Goal: Transaction & Acquisition: Purchase product/service

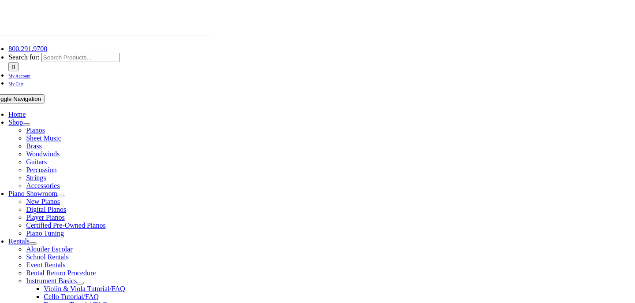
scroll to position [84, 0]
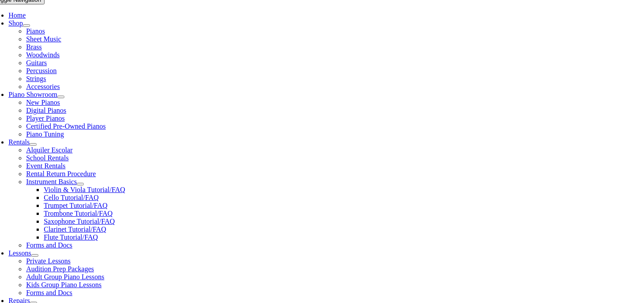
scroll to position [188, 0]
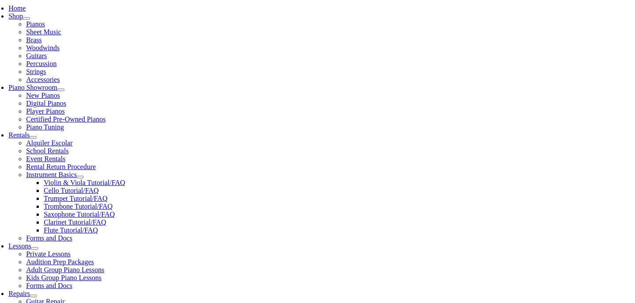
type input "not"
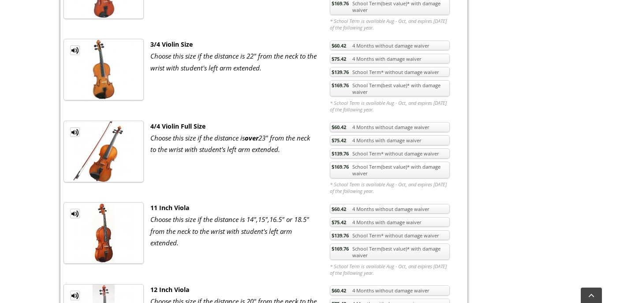
scroll to position [597, 0]
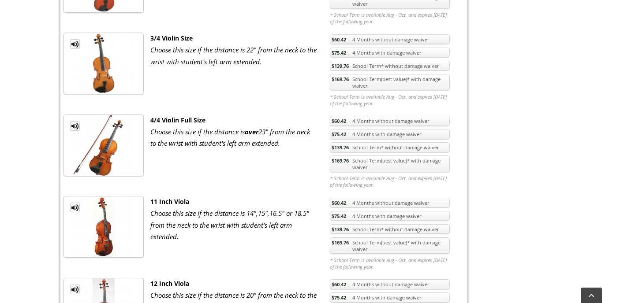
click at [410, 166] on link "$169.76 School Term(best value)* with damage waiver" at bounding box center [390, 164] width 120 height 17
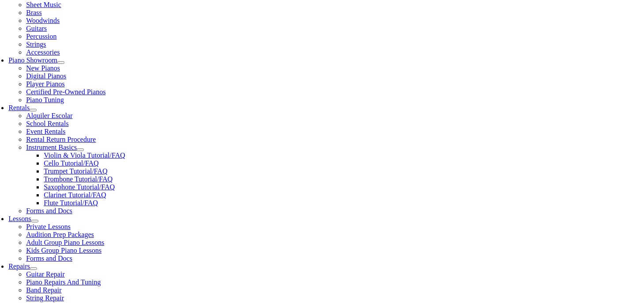
scroll to position [216, 0]
checkbox input"] "true"
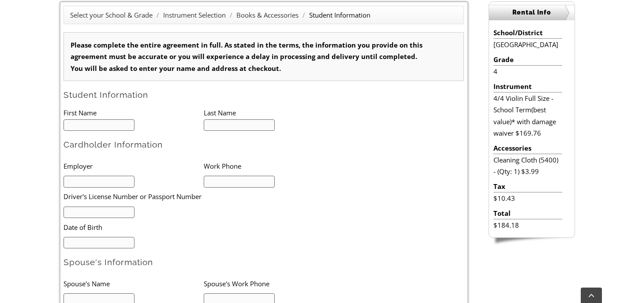
scroll to position [247, 0]
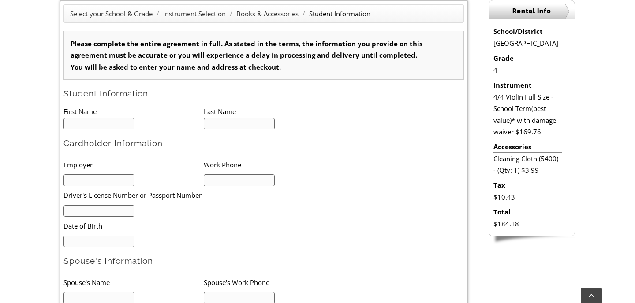
type input "1"
click at [89, 122] on input "text" at bounding box center [98, 124] width 71 height 12
type input "Lauren"
type input "Crossley"
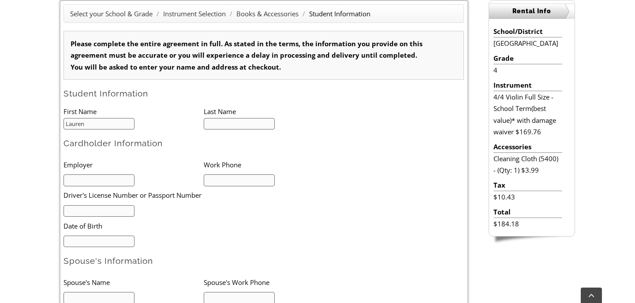
type input "6083458170"
click at [106, 176] on input "text" at bounding box center [98, 180] width 71 height 12
type input "OASD"
click at [97, 213] on input "text" at bounding box center [98, 211] width 71 height 12
type input "34471434"
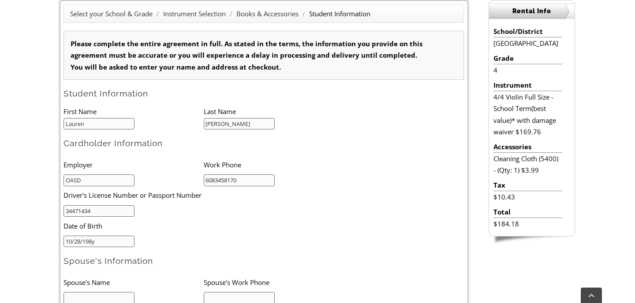
type input "10/28/1989"
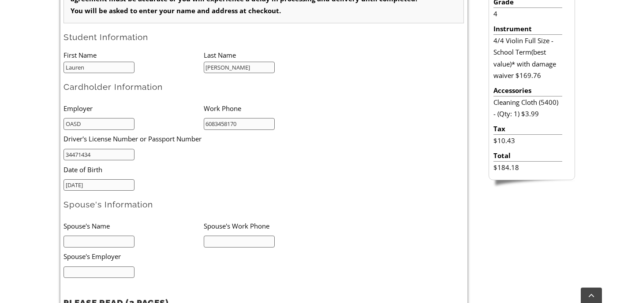
scroll to position [395, 0]
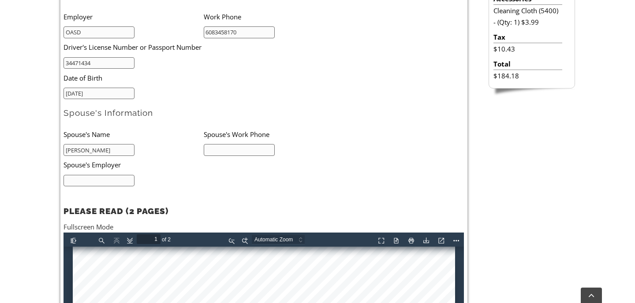
type input "Michael"
type input "6083165120"
click at [95, 152] on input "Michael" at bounding box center [98, 150] width 71 height 12
type input "Michael Crossley"
click at [71, 176] on input "text" at bounding box center [98, 181] width 71 height 12
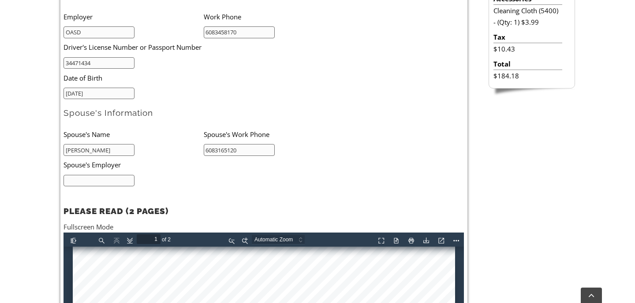
type input "Y"
type input "UD"
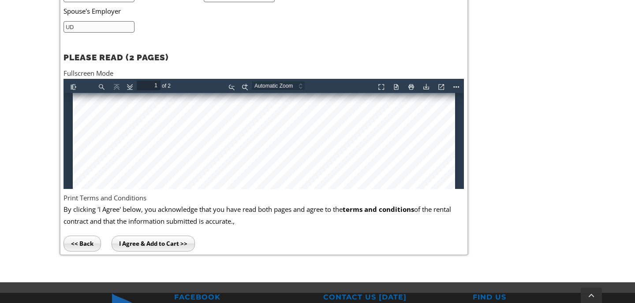
scroll to position [378, 0]
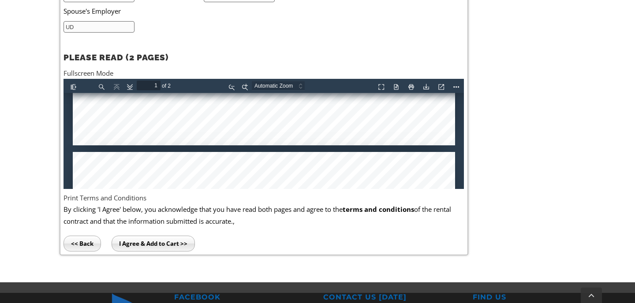
type input "2"
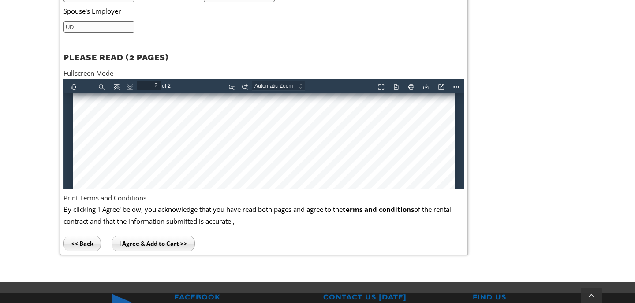
scroll to position [794, 0]
type input "UD"
click at [131, 238] on input "I Agree & Add to Cart >>" at bounding box center [152, 244] width 83 height 16
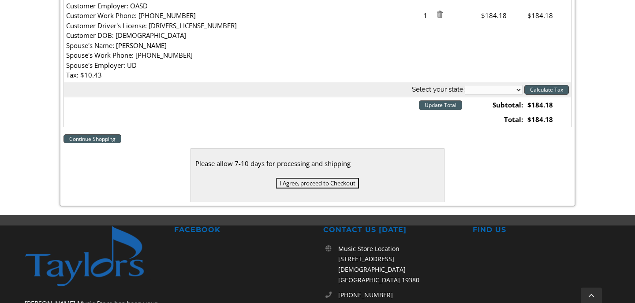
scroll to position [355, 0]
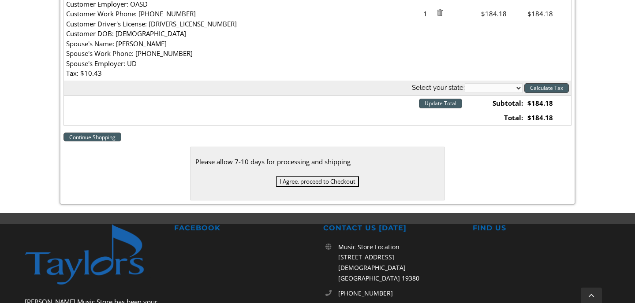
click at [515, 89] on select "[US_STATE] [US_STATE] [US_STATE] [US_STATE] [US_STATE] [US_STATE] [US_STATE] [U…" at bounding box center [493, 88] width 58 height 10
select select "PA"
click at [557, 90] on input "Calculate Tax" at bounding box center [546, 88] width 45 height 10
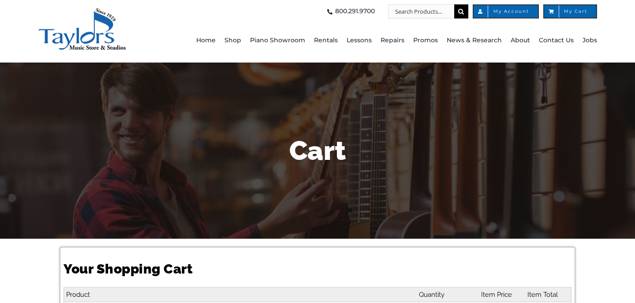
select select "PA"
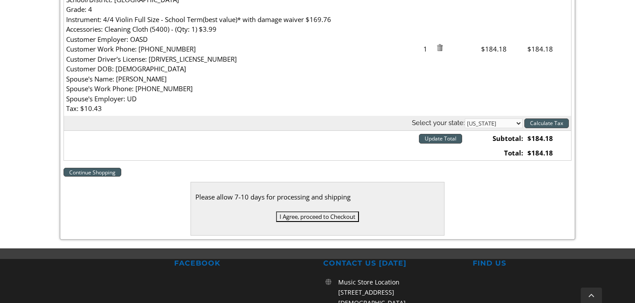
scroll to position [334, 0]
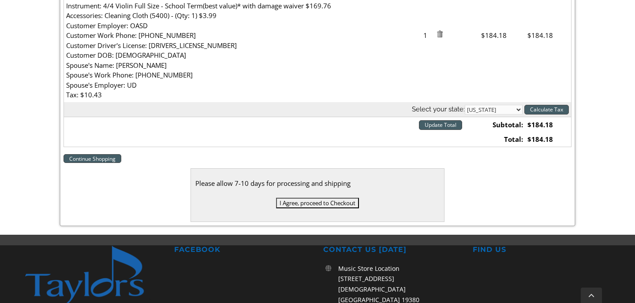
click at [323, 206] on input "I Agree, proceed to Checkout" at bounding box center [317, 203] width 83 height 11
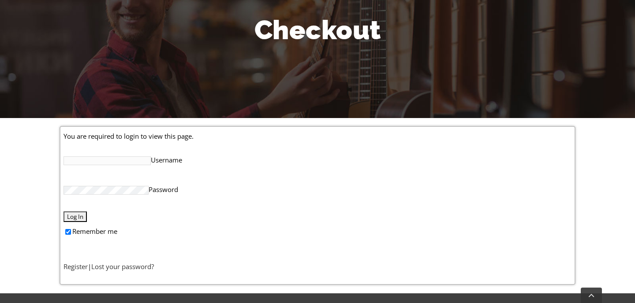
scroll to position [123, 0]
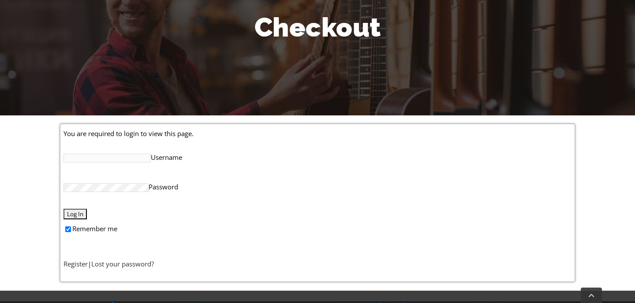
type input "[EMAIL_ADDRESS][DOMAIN_NAME]"
click at [72, 210] on input "Log In" at bounding box center [74, 214] width 23 height 11
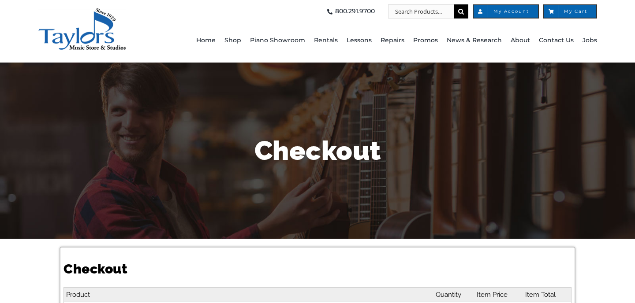
select select
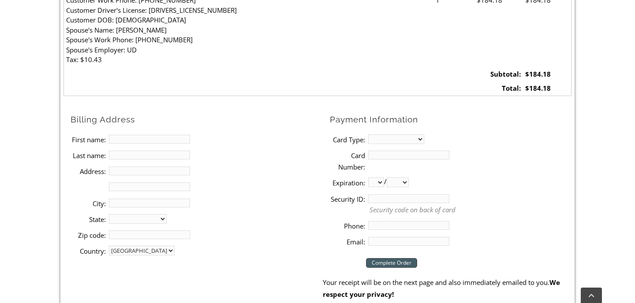
scroll to position [371, 0]
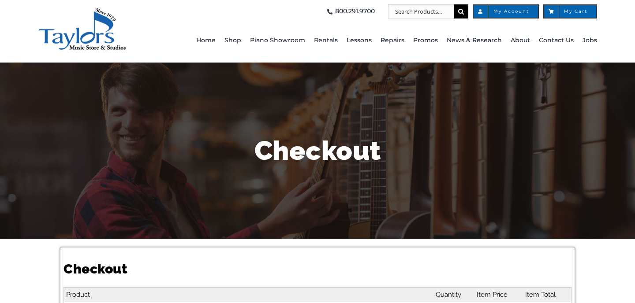
select select
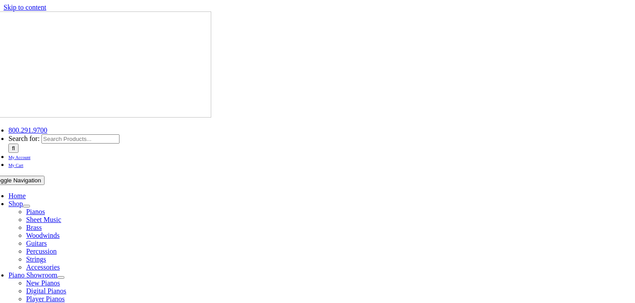
select select "PA"
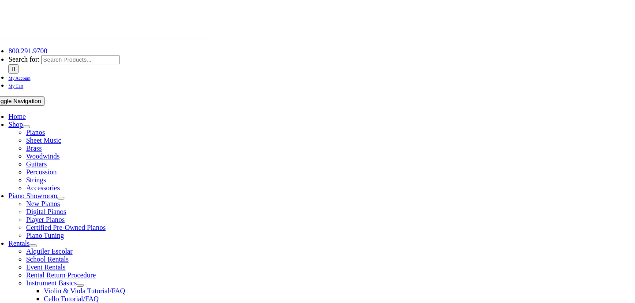
scroll to position [79, 0]
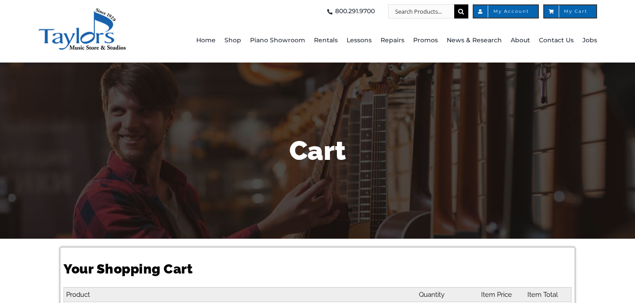
select select "PA"
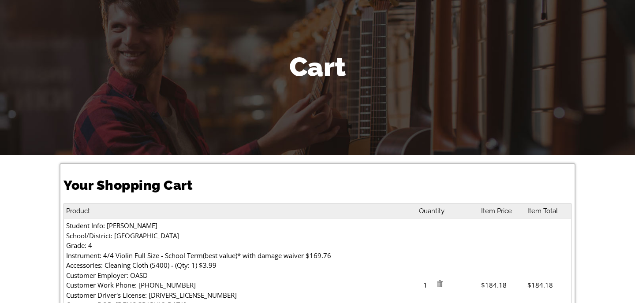
scroll to position [76, 0]
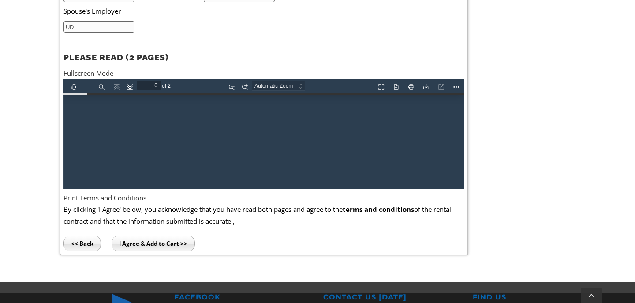
type input "1"
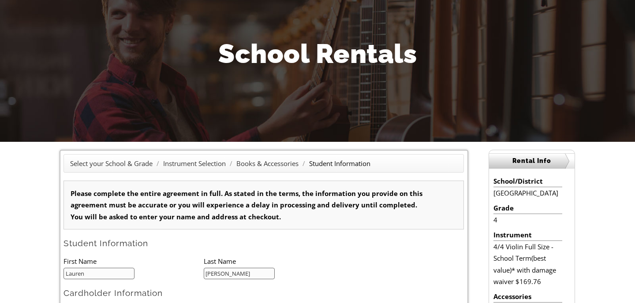
scroll to position [161, 0]
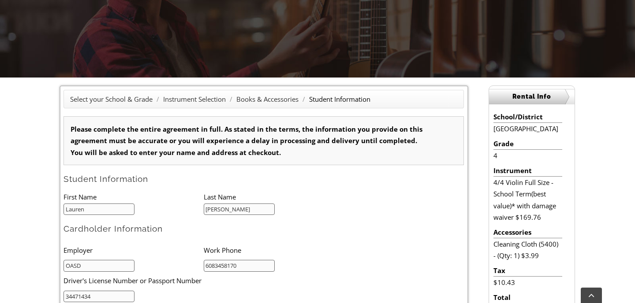
click at [100, 205] on input "Lauren" at bounding box center [98, 210] width 71 height 12
click at [100, 206] on input "Lauren" at bounding box center [98, 210] width 71 height 12
type input "Levi"
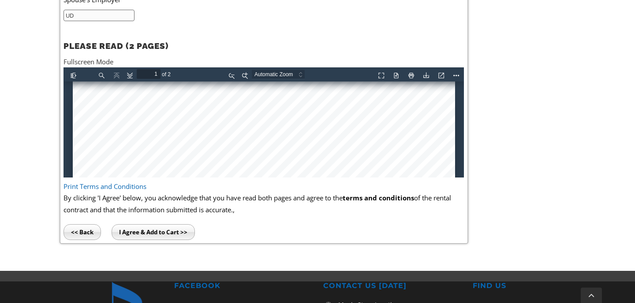
scroll to position [571, 0]
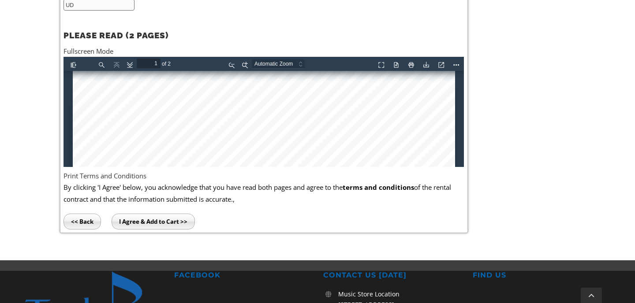
click at [130, 226] on input "I Agree & Add to Cart >>" at bounding box center [152, 222] width 83 height 16
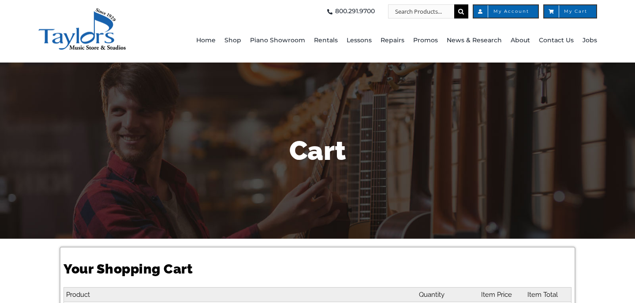
select select "PA"
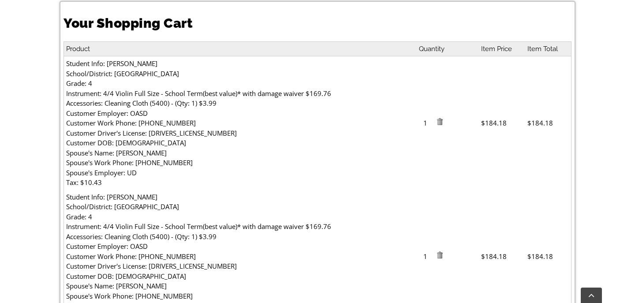
scroll to position [247, 0]
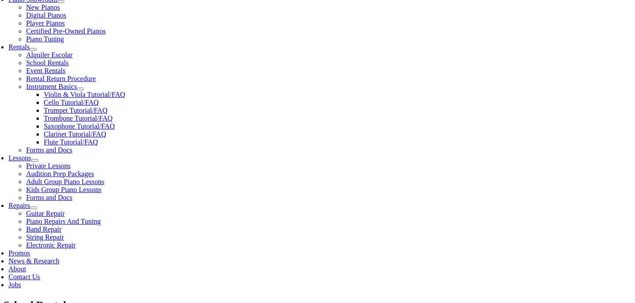
scroll to position [273, 0]
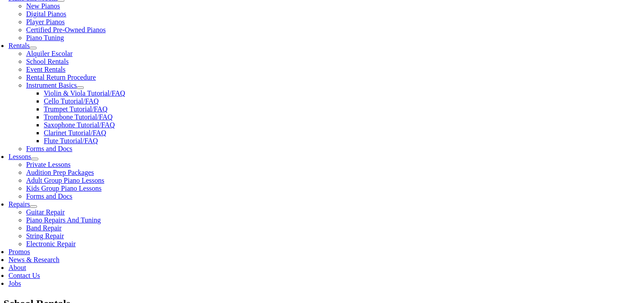
scroll to position [469, 0]
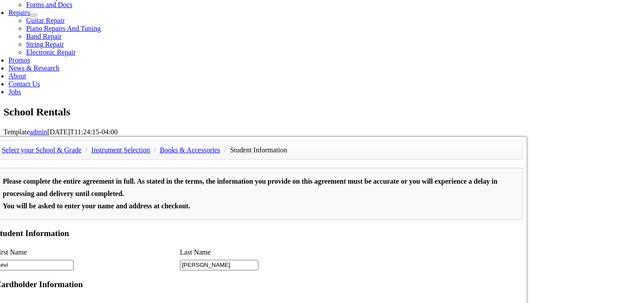
type input "2"
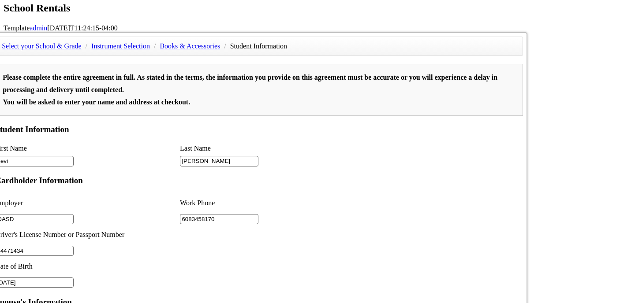
scroll to position [587, 0]
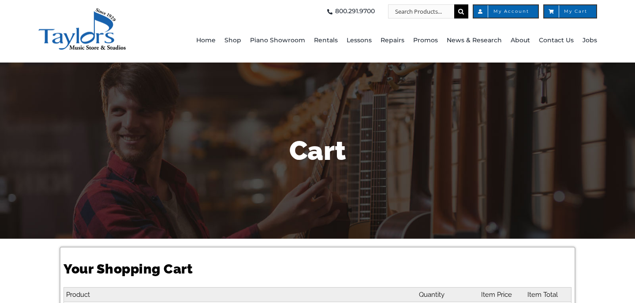
select select "PA"
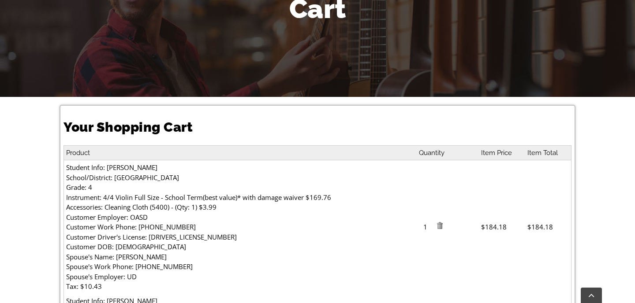
scroll to position [165, 0]
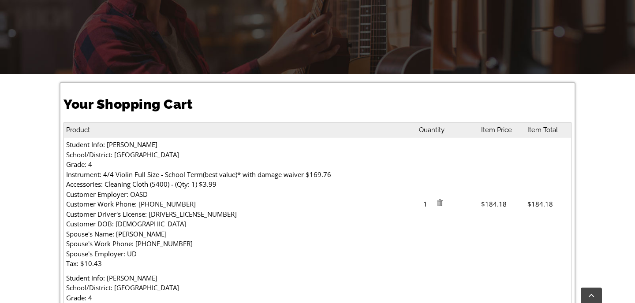
click at [442, 204] on img at bounding box center [439, 202] width 7 height 7
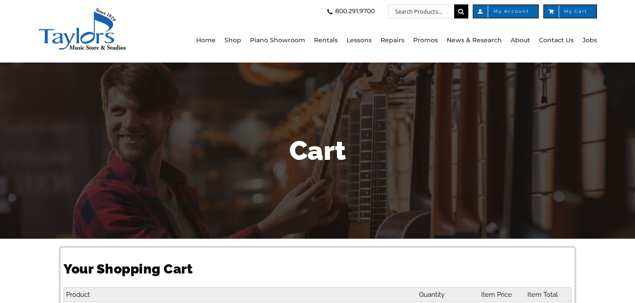
select select "PA"
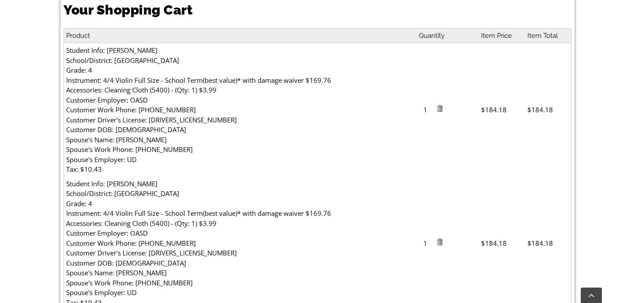
scroll to position [268, 0]
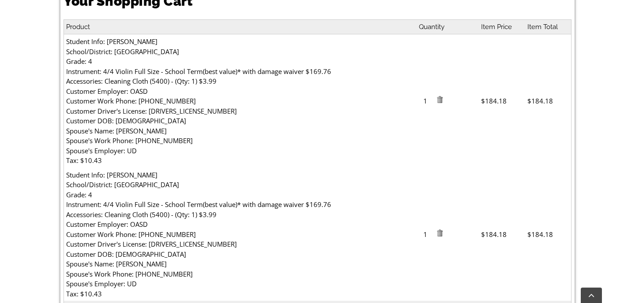
click at [442, 232] on img at bounding box center [439, 233] width 7 height 7
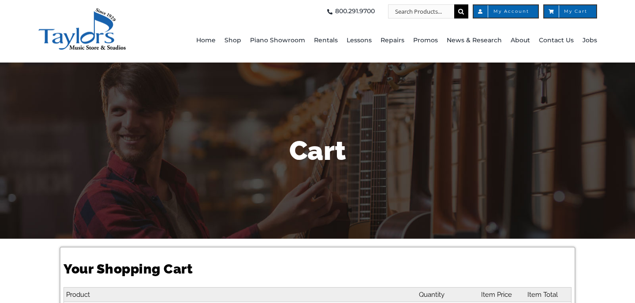
select select "PA"
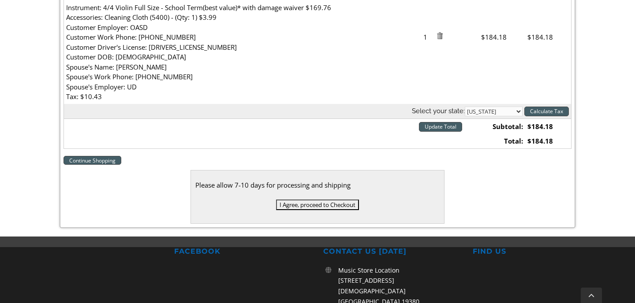
scroll to position [341, 0]
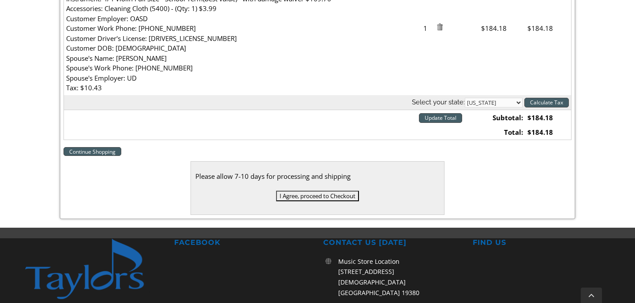
click at [332, 191] on input "I Agree, proceed to Checkout" at bounding box center [317, 196] width 83 height 11
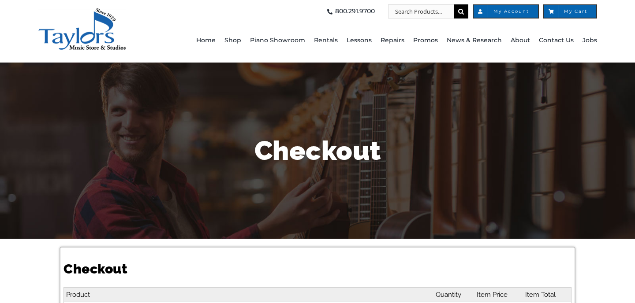
select select
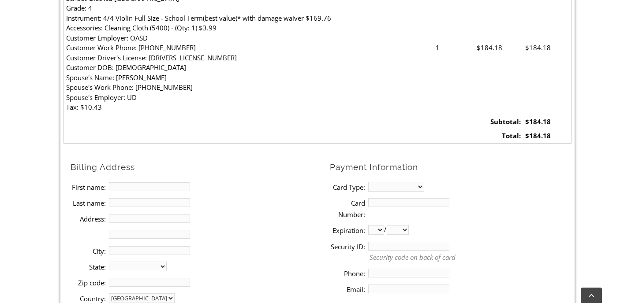
scroll to position [332, 0]
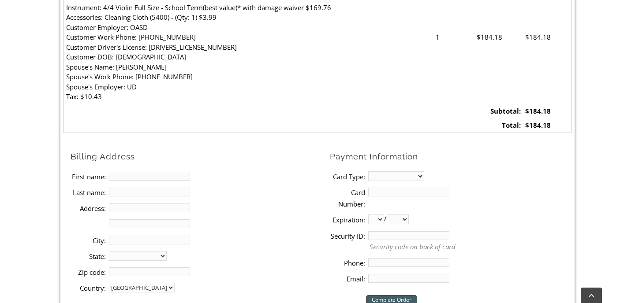
click at [157, 176] on input "First name:" at bounding box center [149, 176] width 81 height 9
type input "Lauren"
type input "[PERSON_NAME]"
type input "[STREET_ADDRESS]"
type input "[GEOGRAPHIC_DATA]"
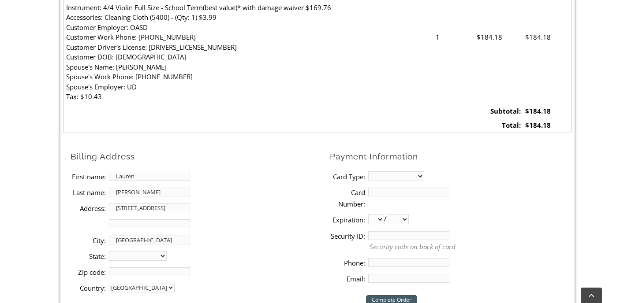
select select "PA"
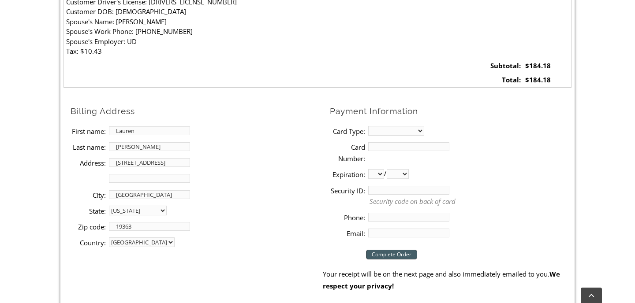
scroll to position [397, 0]
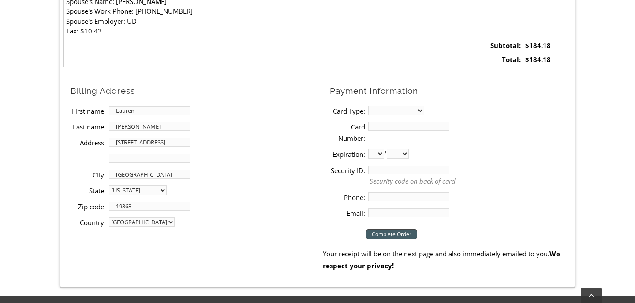
type input "19363"
click at [245, 178] on li "City: [GEOGRAPHIC_DATA]" at bounding box center [197, 175] width 252 height 16
click at [376, 107] on select "MasterCard Visa American Express Discover" at bounding box center [396, 111] width 56 height 10
select select "visa"
click at [375, 126] on input "Card Number:" at bounding box center [408, 126] width 81 height 9
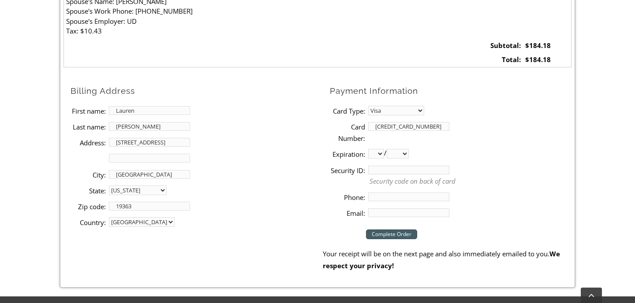
click at [389, 128] on input "[CREDIT_CARD_NUMBER]" at bounding box center [408, 126] width 81 height 9
type input "[CREDIT_CARD_NUMBER]"
click at [380, 150] on select "01 02 03 04 05 06 07 08 09 10 11 12" at bounding box center [376, 154] width 16 height 10
select select "01"
click at [404, 153] on select "2025 2026 2027 2028 2029 2030 2031 2032 2033 2034 2035 2036 2037" at bounding box center [397, 154] width 22 height 10
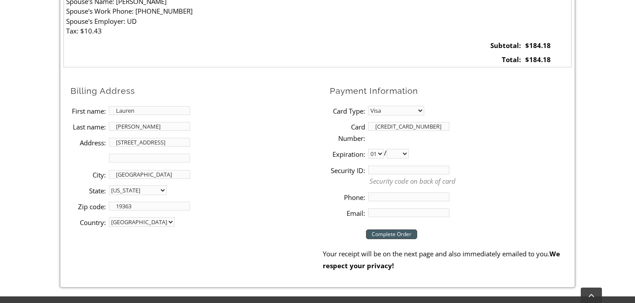
select select "2030"
click at [382, 172] on input "Security ID:" at bounding box center [408, 170] width 81 height 9
type input "255"
click at [382, 202] on li "Phone:" at bounding box center [450, 197] width 241 height 16
click at [381, 195] on input "Phone:" at bounding box center [408, 197] width 81 height 9
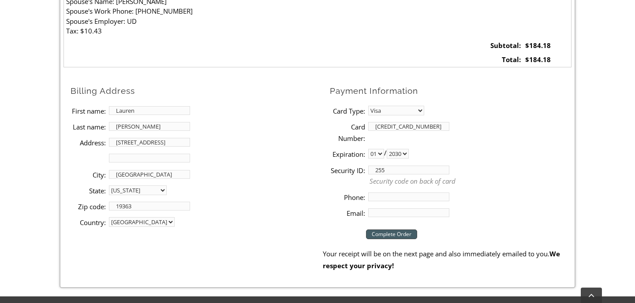
type input "6083458170"
type input "[EMAIL_ADDRESS][DOMAIN_NAME]"
click at [431, 213] on input "[EMAIL_ADDRESS][DOMAIN_NAME]" at bounding box center [408, 212] width 81 height 9
click at [339, 237] on div "Checkout Complete Order Your receipt will be on the next page and also immediat…" at bounding box center [447, 246] width 249 height 51
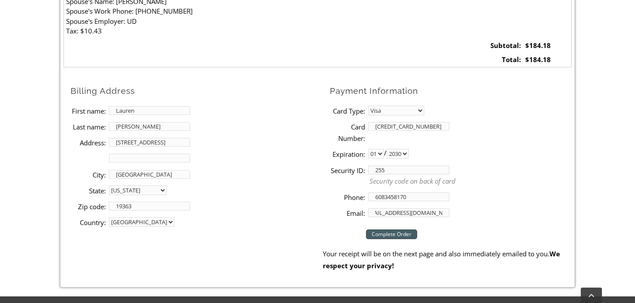
scroll to position [0, 0]
click at [388, 235] on input "Complete Order" at bounding box center [391, 235] width 51 height 10
